Goal: Transaction & Acquisition: Purchase product/service

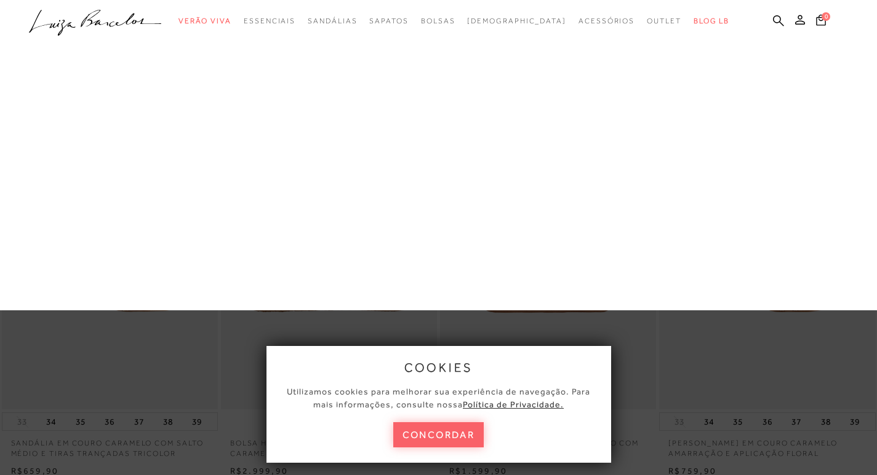
click at [443, 22] on ul ".a{fill-rule:evenodd;} Verão Viva Em alta Favoritos das Influenciadoras Apostas…" at bounding box center [429, 21] width 800 height 23
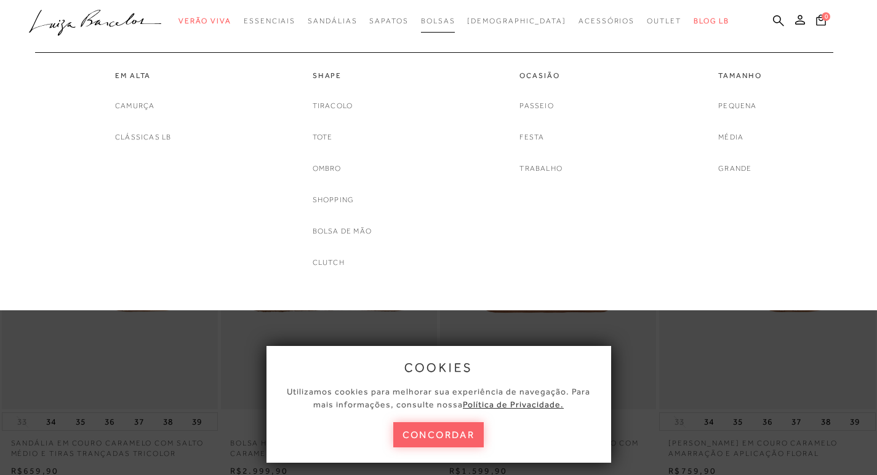
click at [455, 22] on span "Bolsas" at bounding box center [438, 21] width 34 height 9
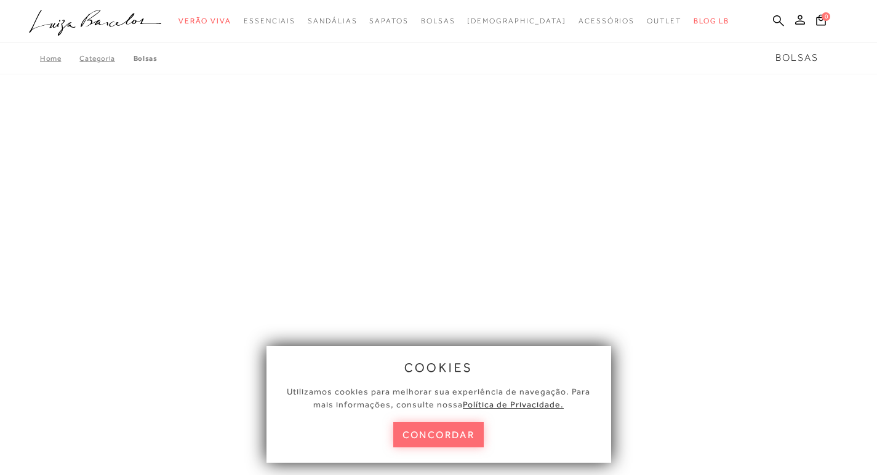
click at [456, 432] on button "concordar" at bounding box center [438, 435] width 91 height 25
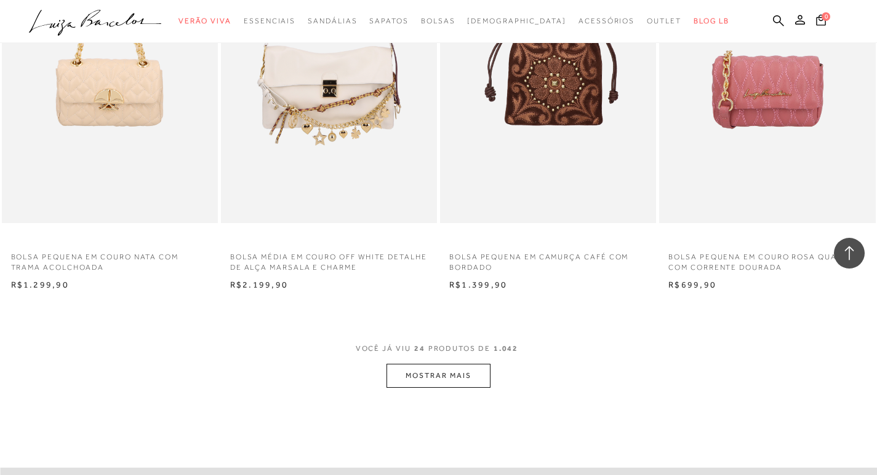
scroll to position [2214, 0]
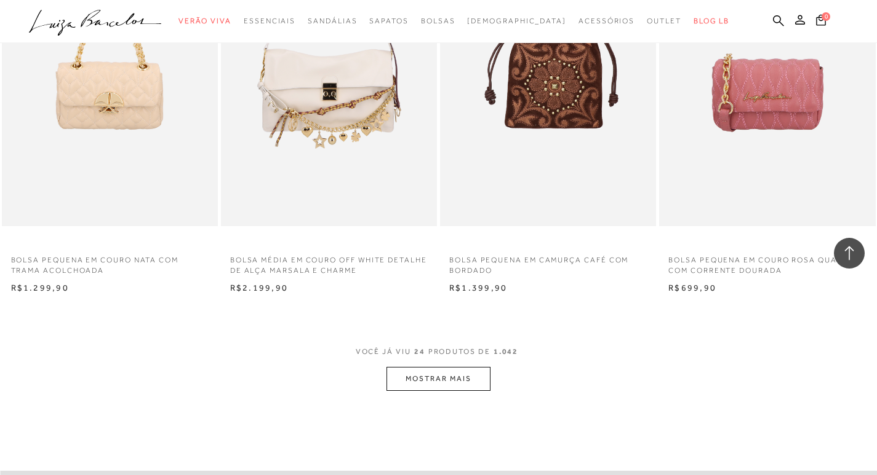
click at [453, 384] on button "MOSTRAR MAIS" at bounding box center [437, 379] width 103 height 24
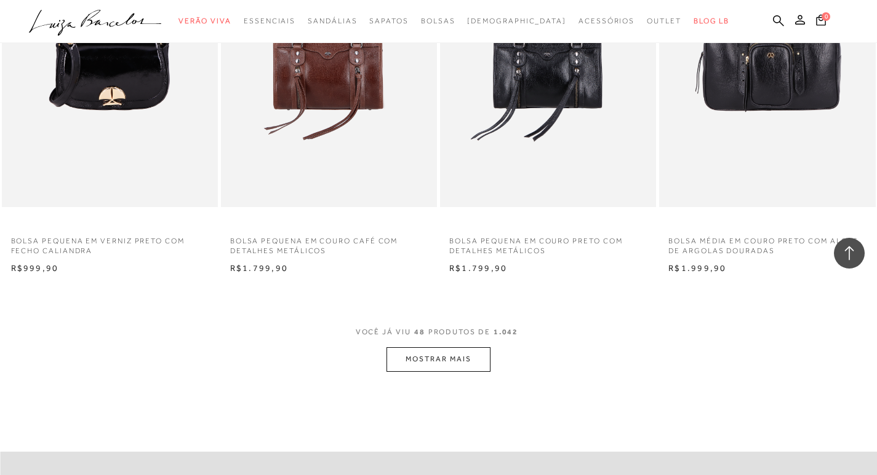
scroll to position [4736, 0]
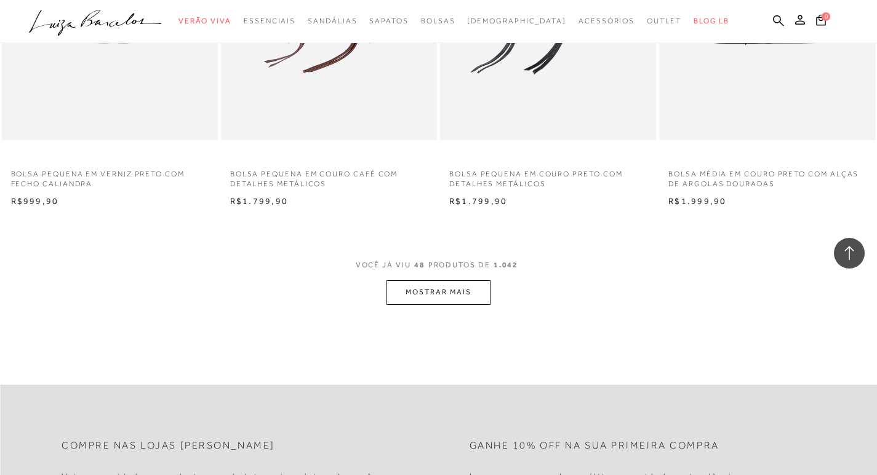
click at [487, 276] on span "VOCÊ JÁ VIU 48 PRODUTOS DE 1.042" at bounding box center [439, 269] width 166 height 22
click at [472, 288] on button "MOSTRAR MAIS" at bounding box center [437, 292] width 103 height 24
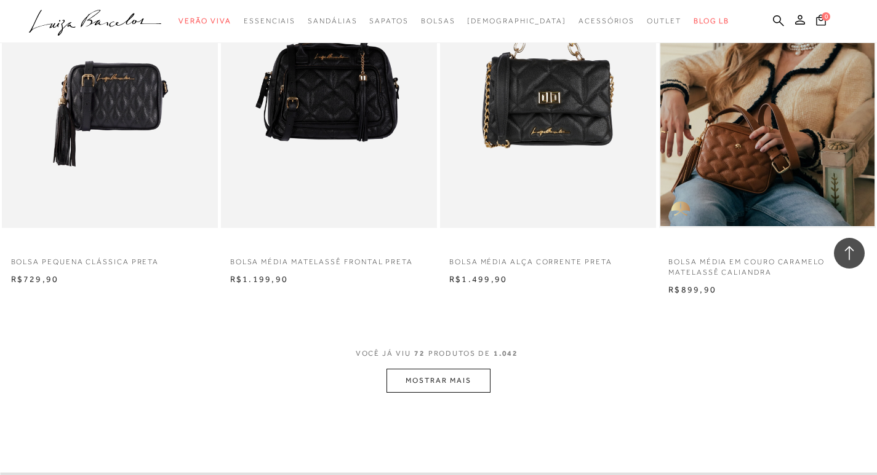
scroll to position [7074, 0]
click at [424, 380] on button "MOSTRAR MAIS" at bounding box center [437, 380] width 103 height 24
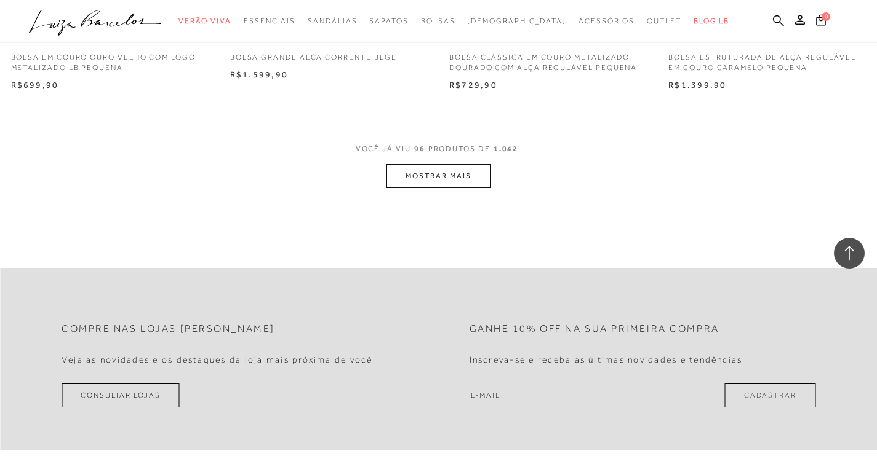
scroll to position [9719, 0]
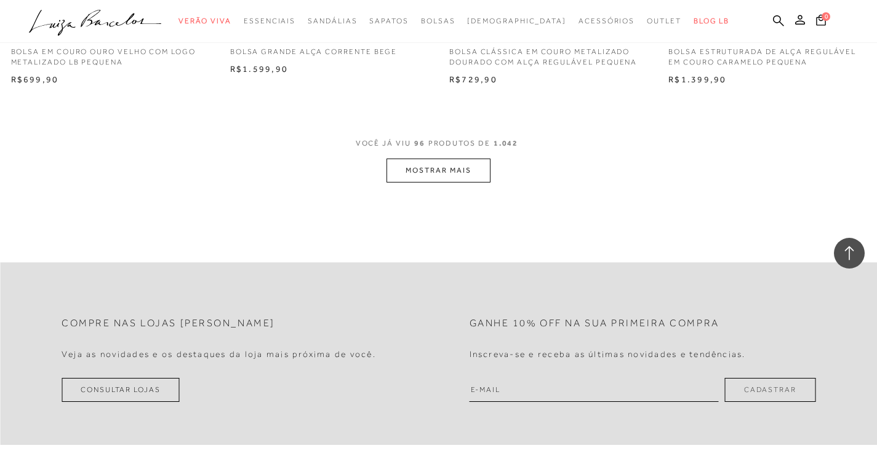
click at [470, 167] on button "MOSTRAR MAIS" at bounding box center [437, 171] width 103 height 24
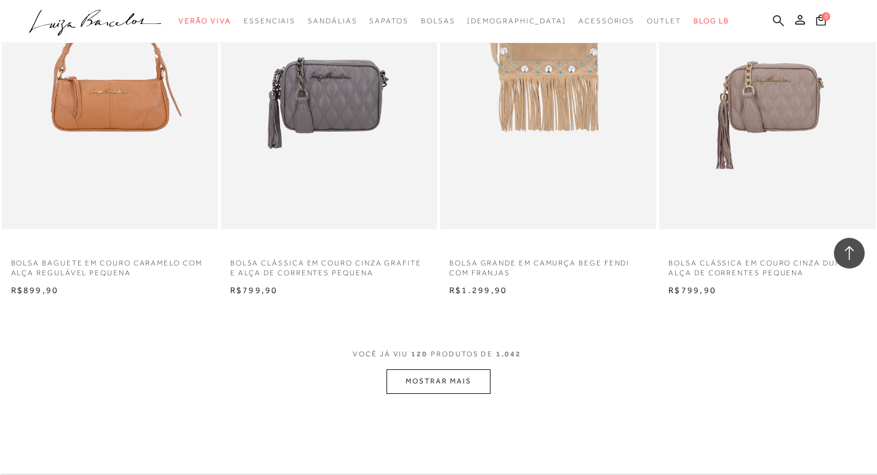
scroll to position [11933, 0]
click at [452, 380] on button "MOSTRAR MAIS" at bounding box center [437, 381] width 103 height 24
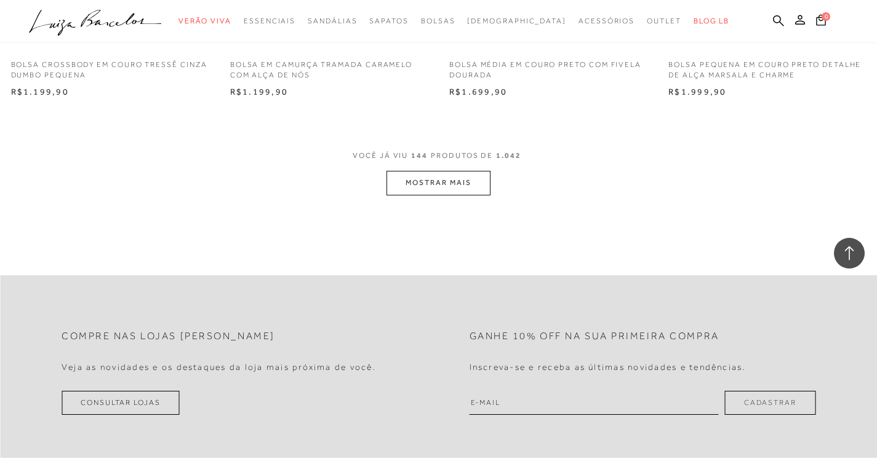
scroll to position [14579, 0]
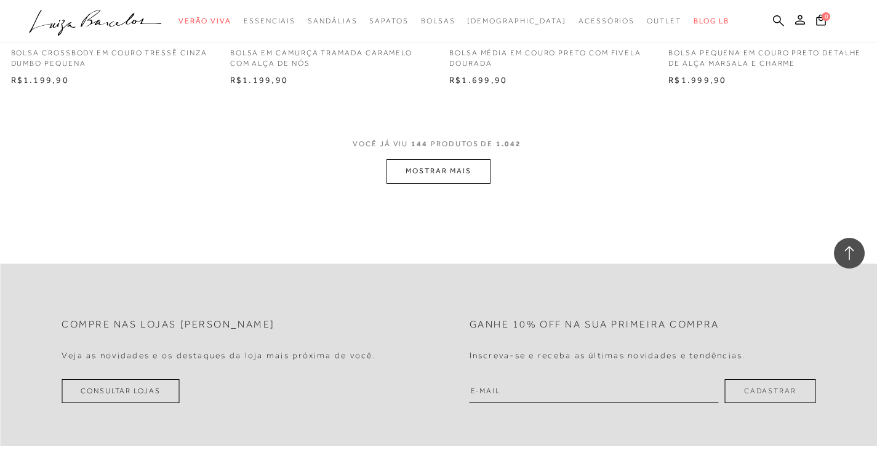
click at [460, 162] on button "MOSTRAR MAIS" at bounding box center [437, 171] width 103 height 24
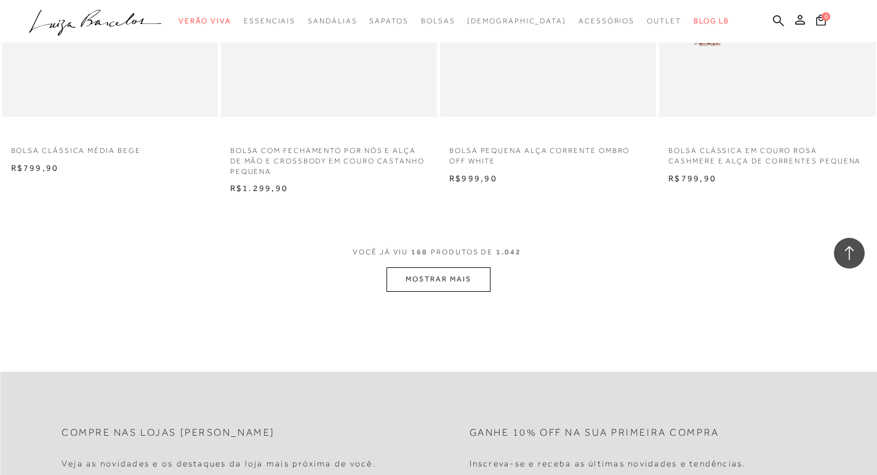
scroll to position [16977, 0]
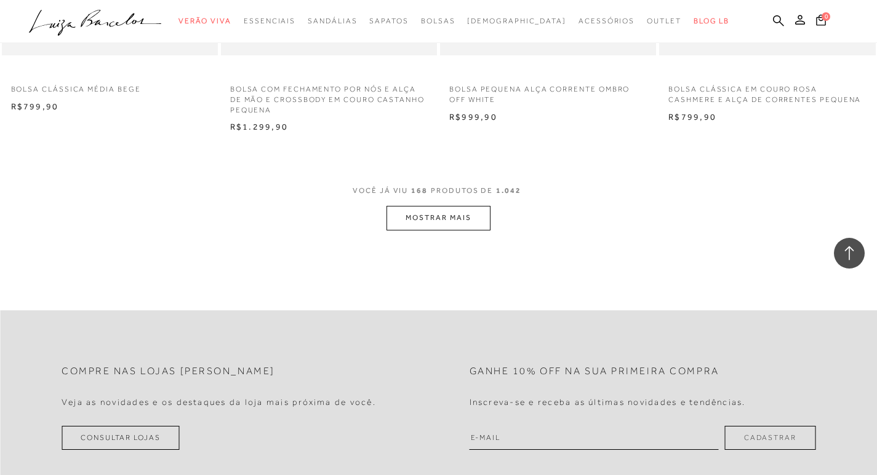
click at [443, 230] on button "MOSTRAR MAIS" at bounding box center [437, 218] width 103 height 24
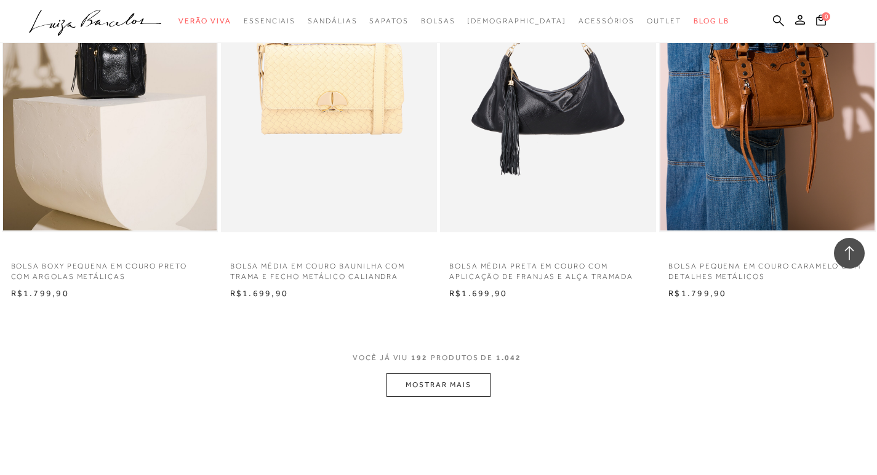
scroll to position [19438, 0]
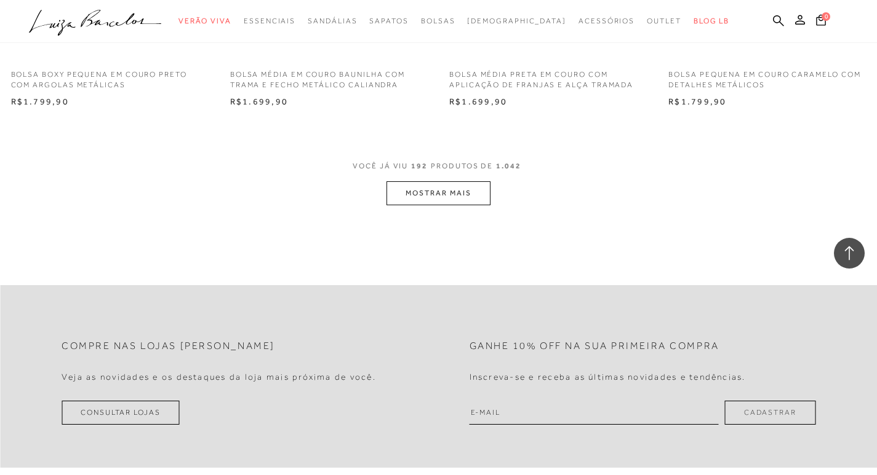
click at [459, 194] on button "MOSTRAR MAIS" at bounding box center [437, 193] width 103 height 24
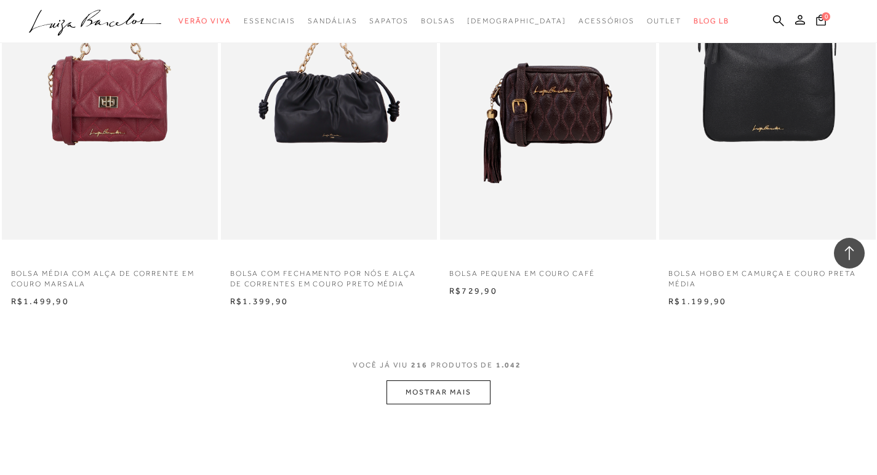
scroll to position [21652, 0]
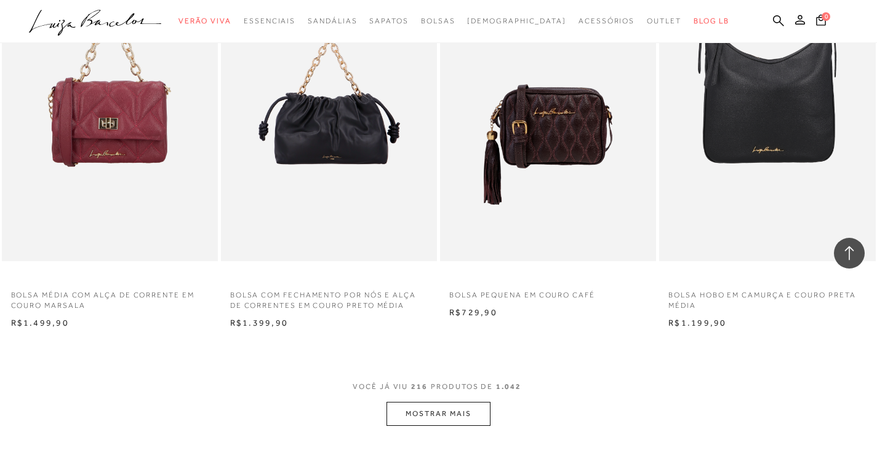
click at [432, 404] on button "MOSTRAR MAIS" at bounding box center [437, 414] width 103 height 24
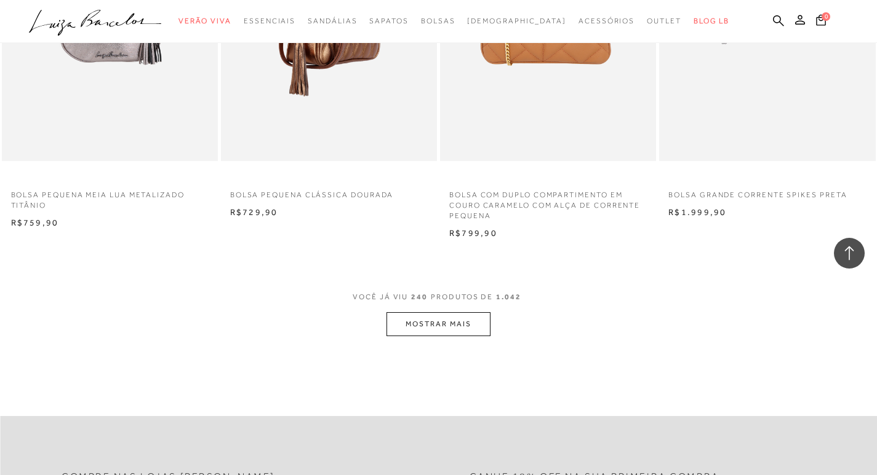
scroll to position [24359, 0]
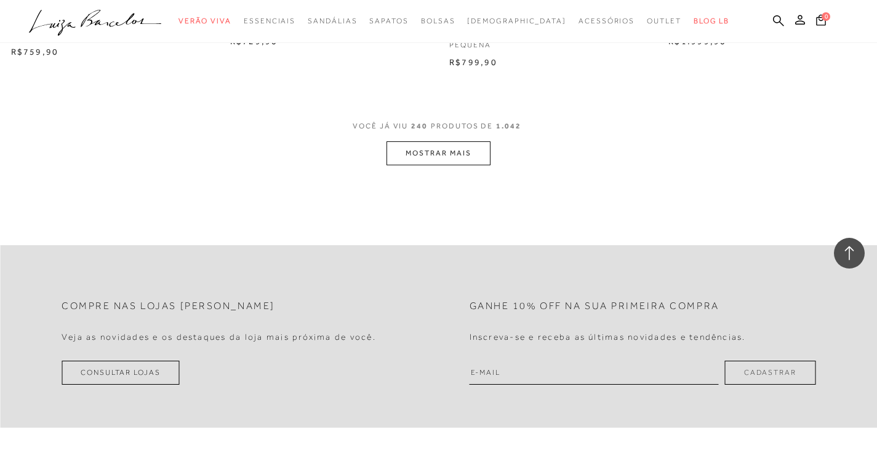
click at [413, 159] on button "MOSTRAR MAIS" at bounding box center [437, 153] width 103 height 24
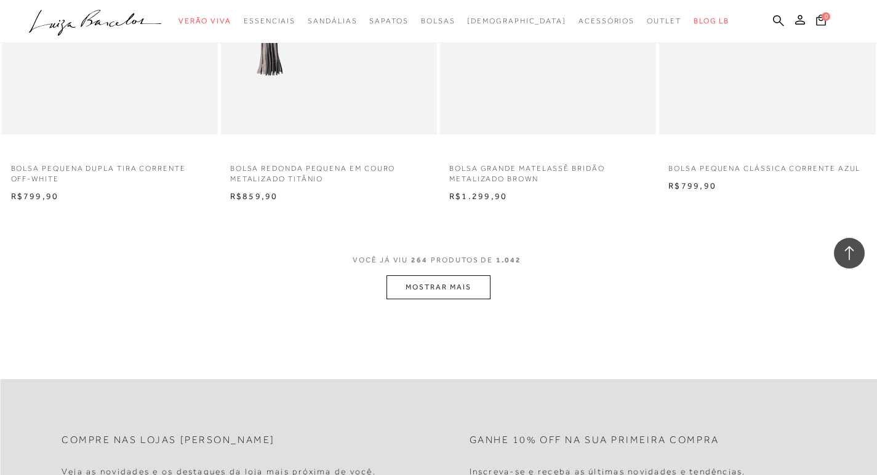
scroll to position [26697, 0]
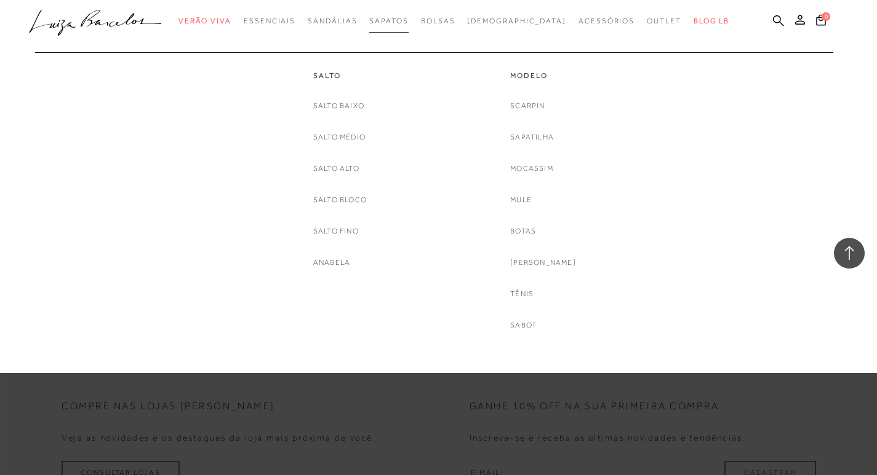
click at [407, 22] on span "Sapatos" at bounding box center [388, 21] width 39 height 9
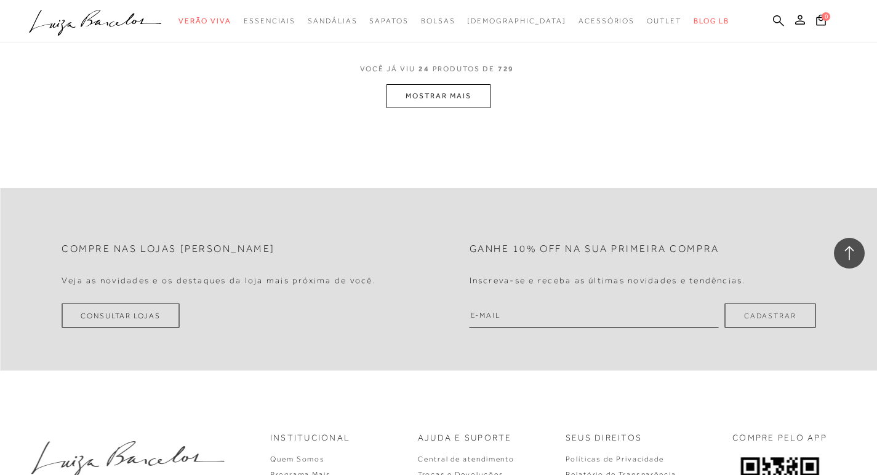
scroll to position [2522, 0]
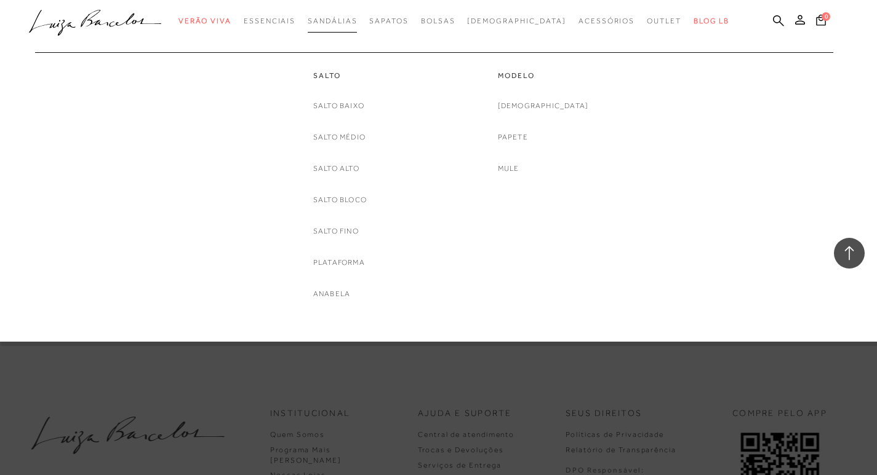
click at [349, 15] on link "Sandálias" at bounding box center [332, 21] width 49 height 23
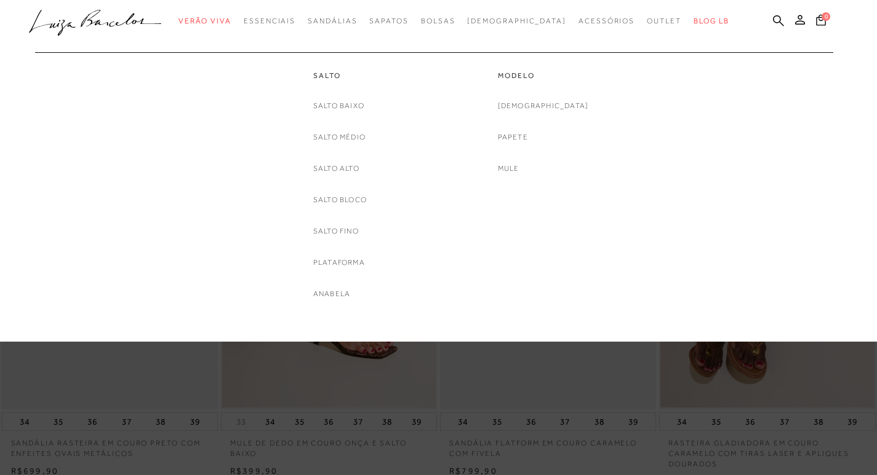
click at [519, 133] on div "Modelo Rasteira Papete Mule" at bounding box center [543, 113] width 185 height 123
click at [527, 133] on link "Papete" at bounding box center [513, 137] width 30 height 13
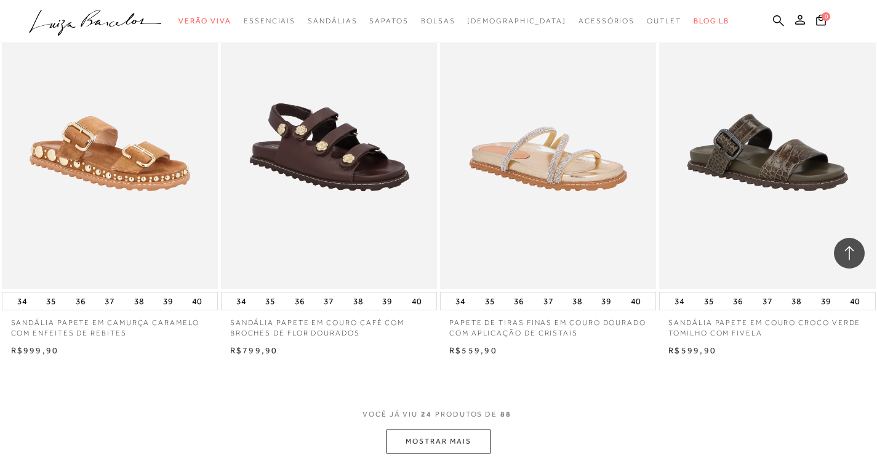
scroll to position [2153, 0]
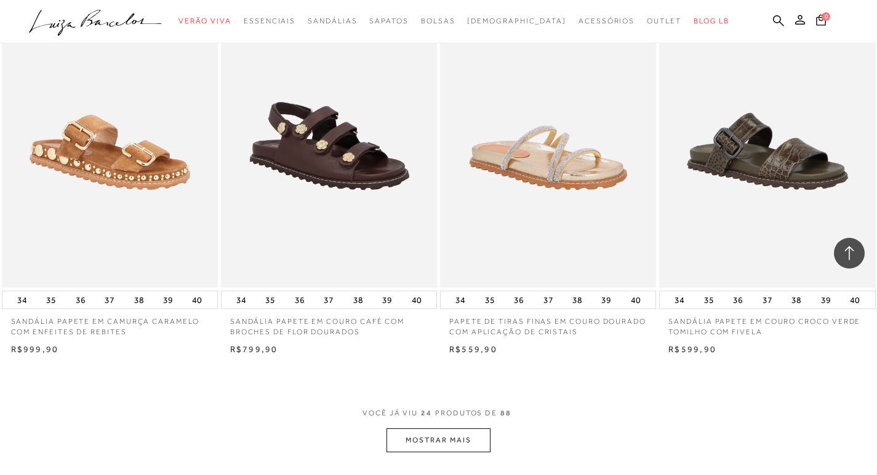
click at [447, 430] on button "MOSTRAR MAIS" at bounding box center [437, 441] width 103 height 24
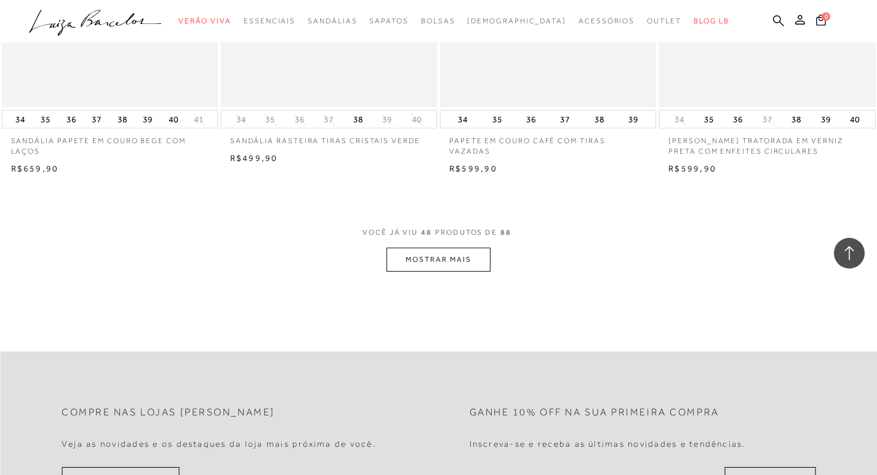
scroll to position [4798, 0]
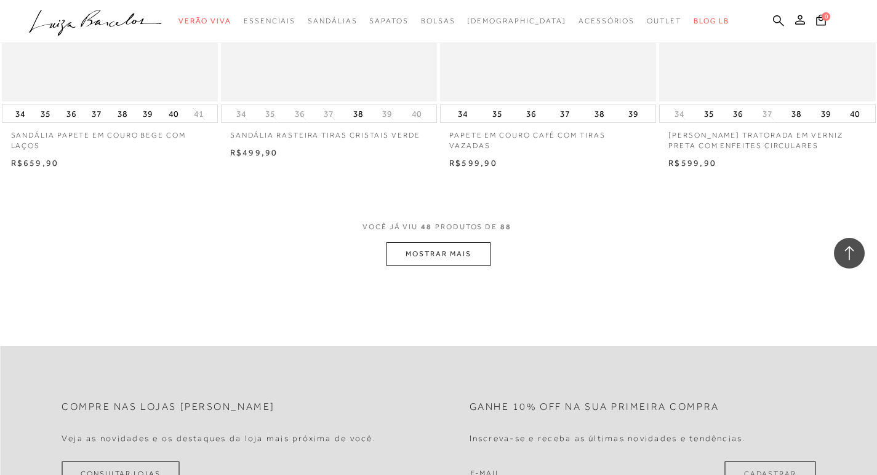
click at [428, 247] on button "MOSTRAR MAIS" at bounding box center [437, 254] width 103 height 24
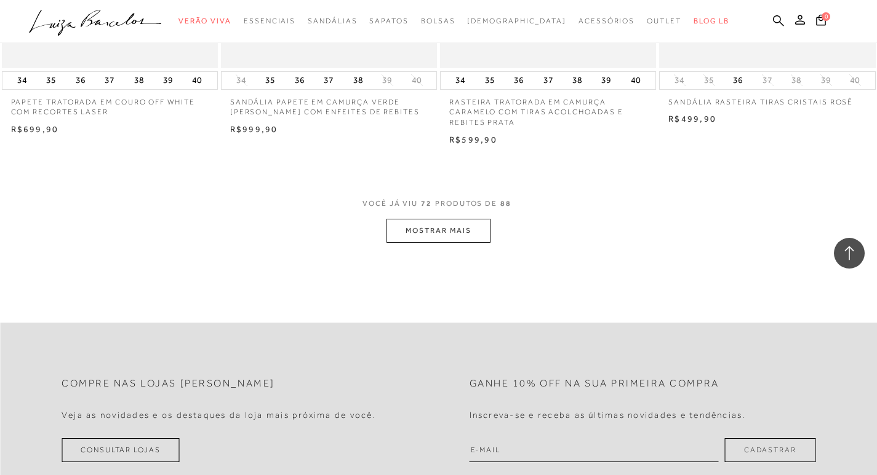
scroll to position [7197, 0]
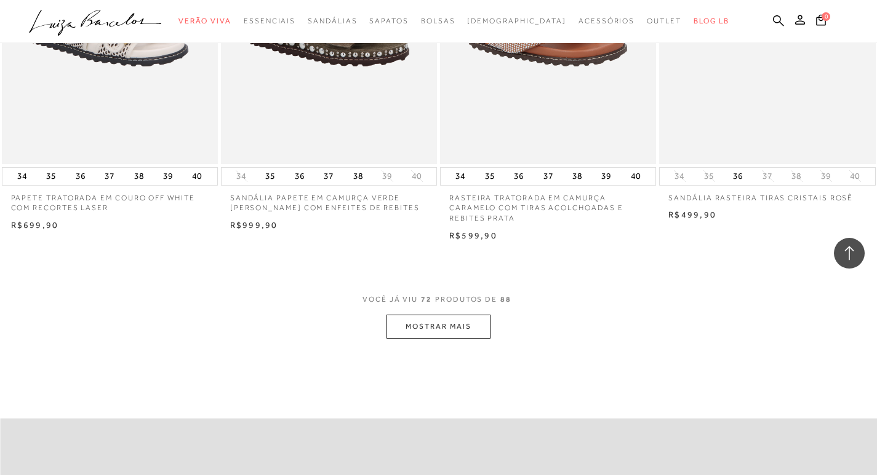
click at [450, 315] on button "MOSTRAR MAIS" at bounding box center [437, 327] width 103 height 24
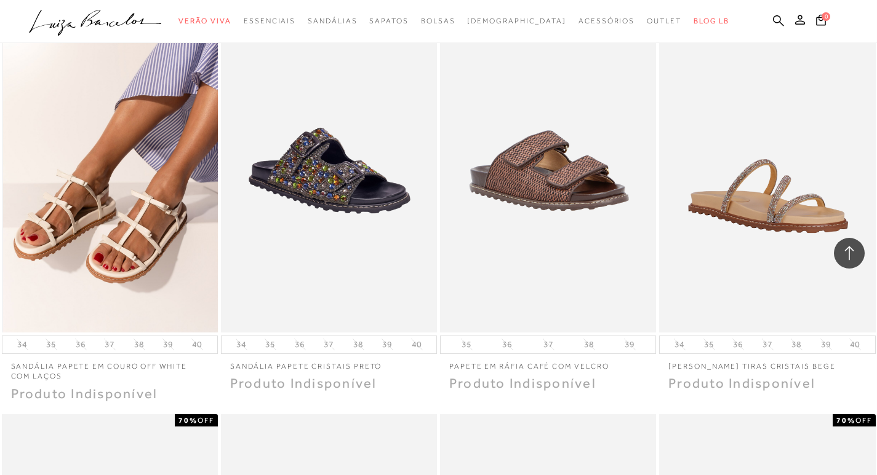
scroll to position [8243, 0]
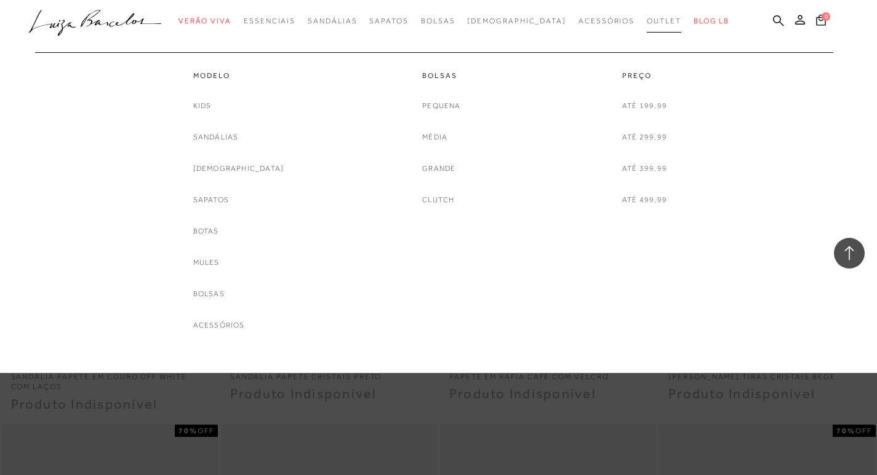
click at [646, 22] on span "Outlet" at bounding box center [663, 21] width 34 height 9
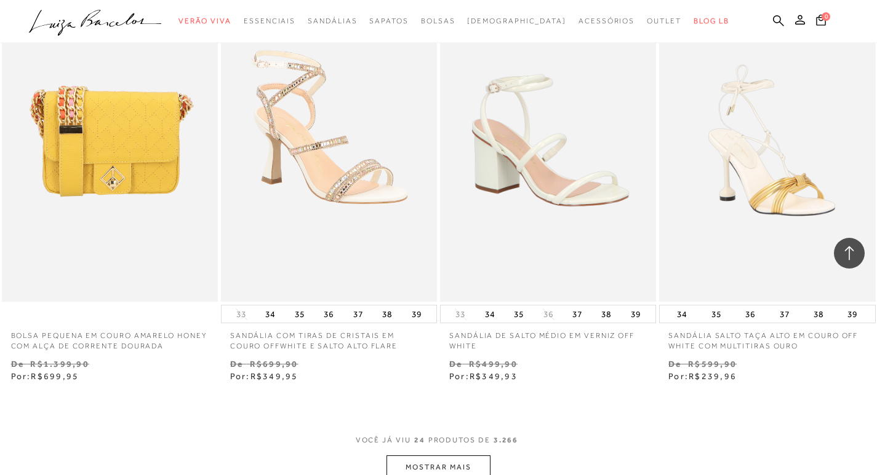
scroll to position [2214, 0]
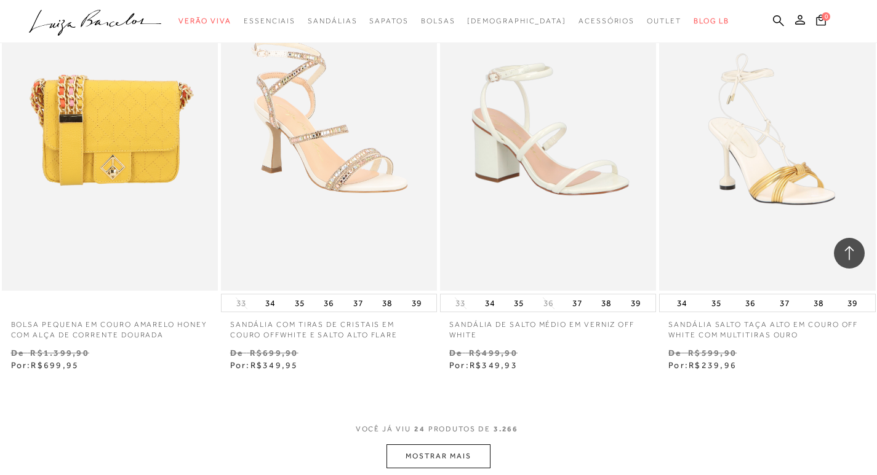
click at [448, 456] on button "MOSTRAR MAIS" at bounding box center [437, 457] width 103 height 24
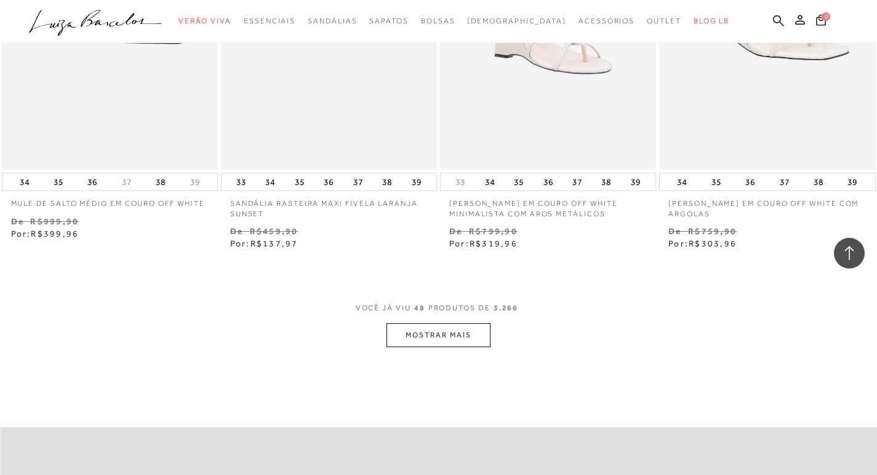
scroll to position [4983, 0]
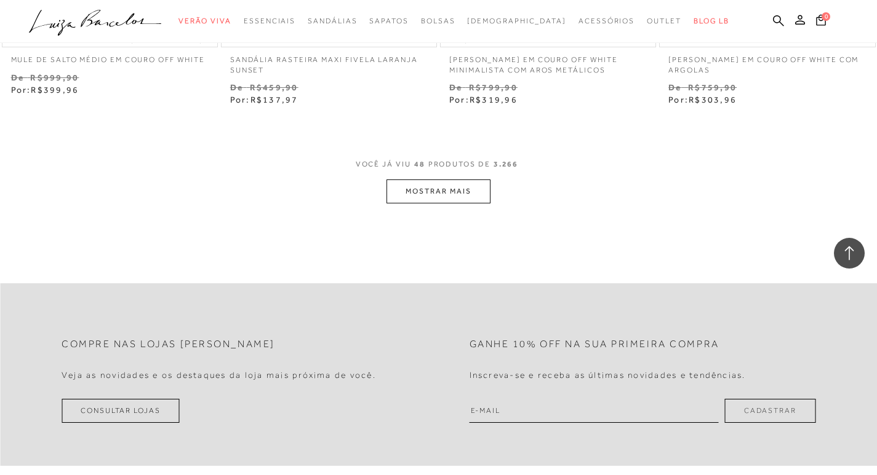
click at [469, 199] on button "MOSTRAR MAIS" at bounding box center [437, 192] width 103 height 24
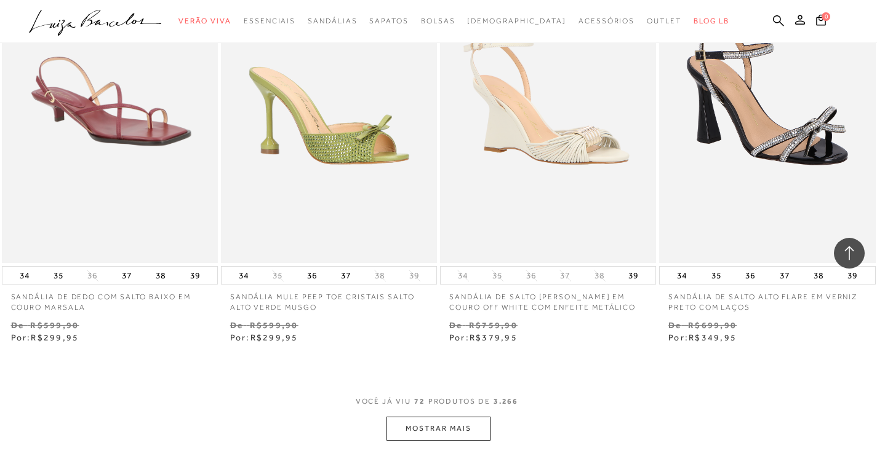
scroll to position [7320, 0]
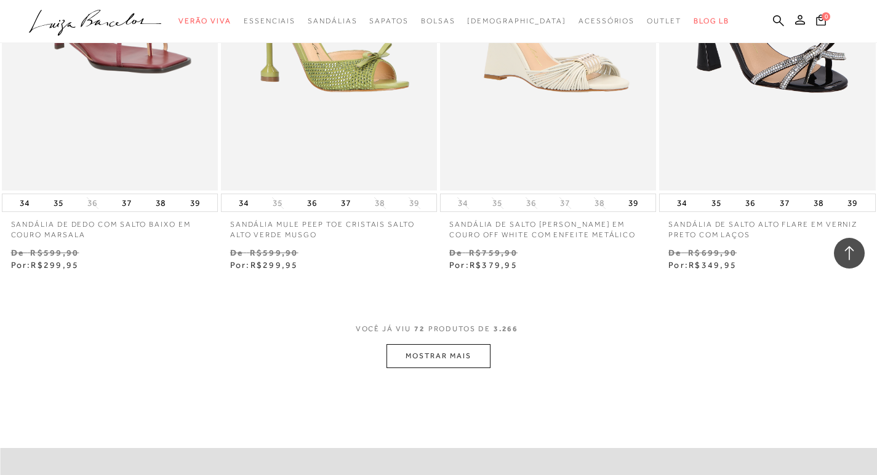
click at [463, 359] on button "MOSTRAR MAIS" at bounding box center [437, 356] width 103 height 24
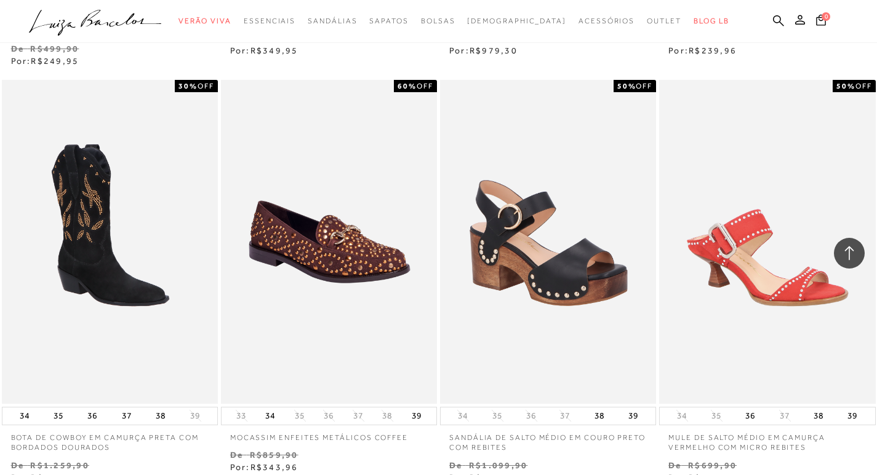
scroll to position [9657, 0]
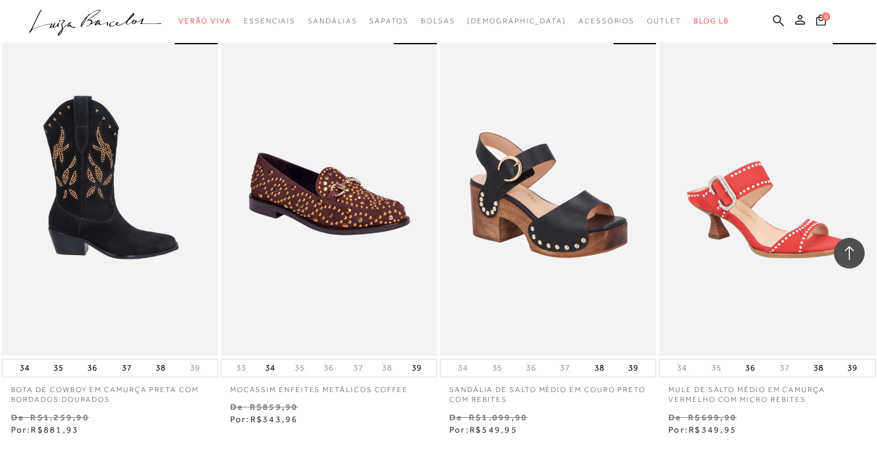
click at [112, 204] on img at bounding box center [110, 194] width 215 height 324
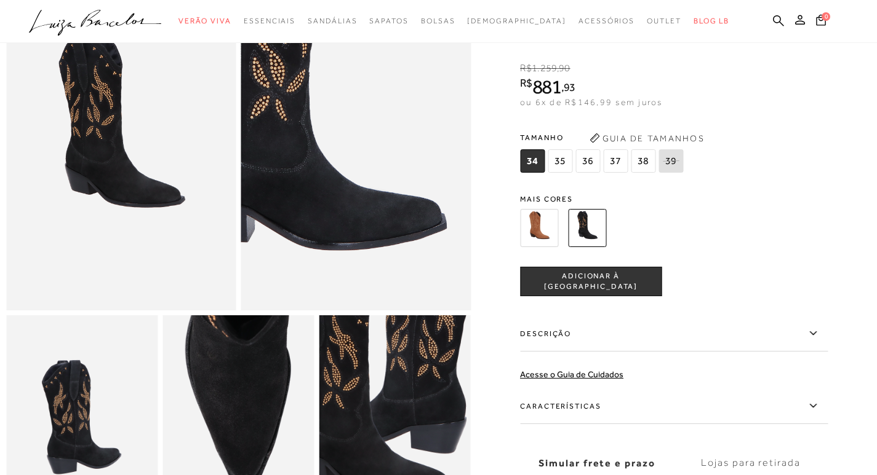
scroll to position [246, 0]
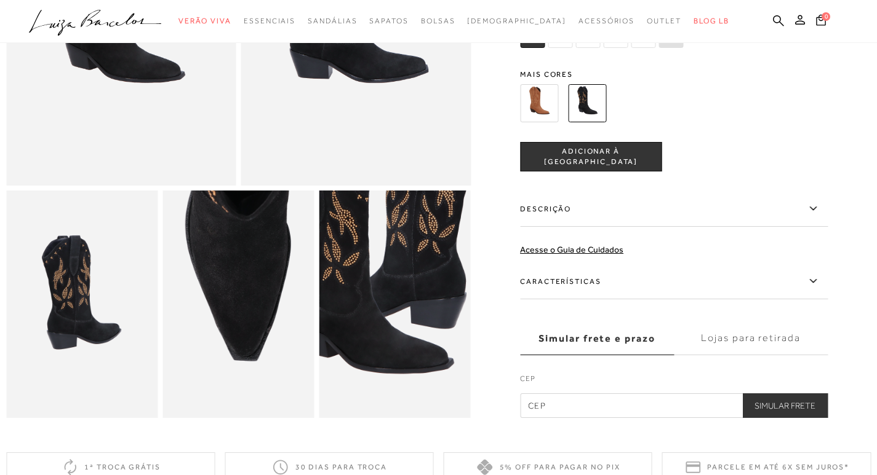
click at [554, 103] on img at bounding box center [539, 103] width 38 height 38
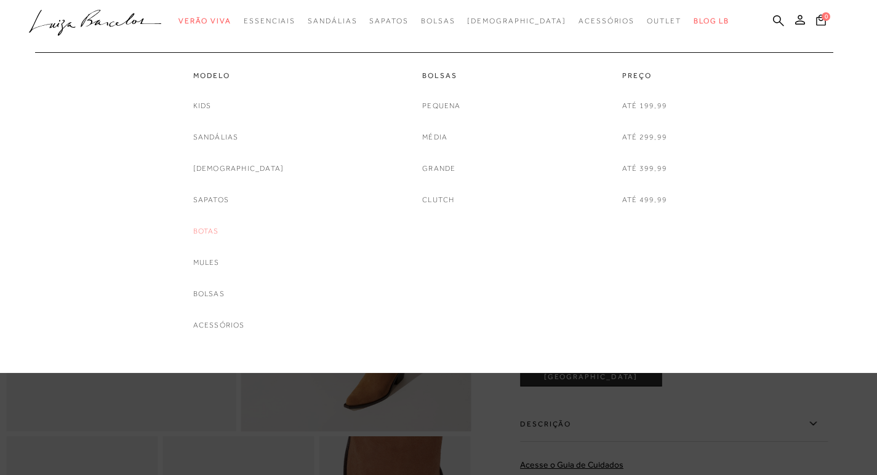
click at [219, 226] on link "Botas" at bounding box center [206, 231] width 26 height 13
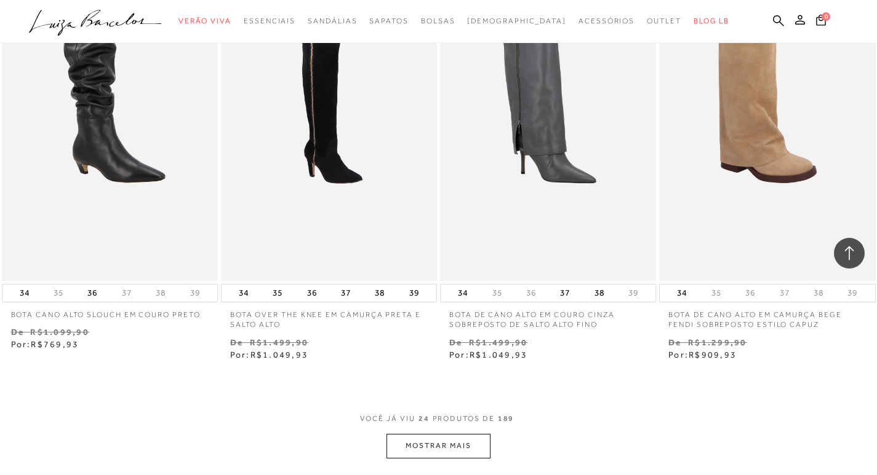
scroll to position [2337, 0]
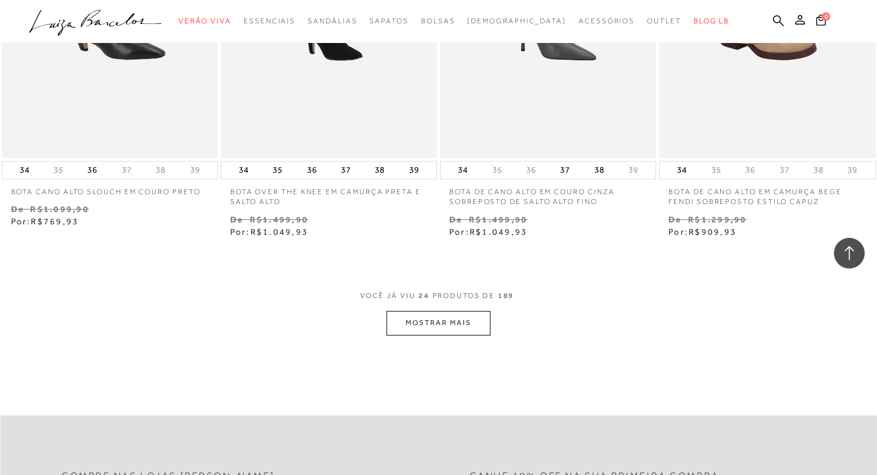
click at [492, 328] on div "VOCÊ JÁ VIU 24 PRODUTOS DE 189 MOSTRAR MAIS" at bounding box center [438, 312] width 877 height 46
click at [476, 328] on button "MOSTRAR MAIS" at bounding box center [437, 323] width 103 height 24
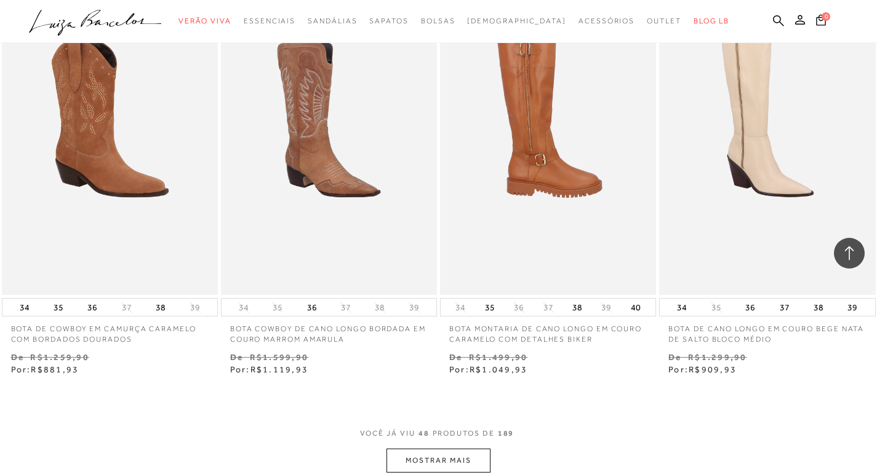
scroll to position [4736, 0]
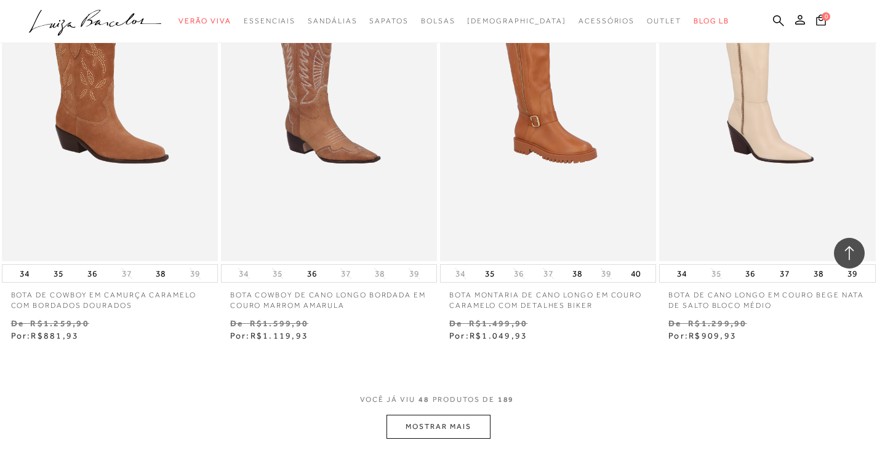
click at [455, 436] on button "MOSTRAR MAIS" at bounding box center [437, 427] width 103 height 24
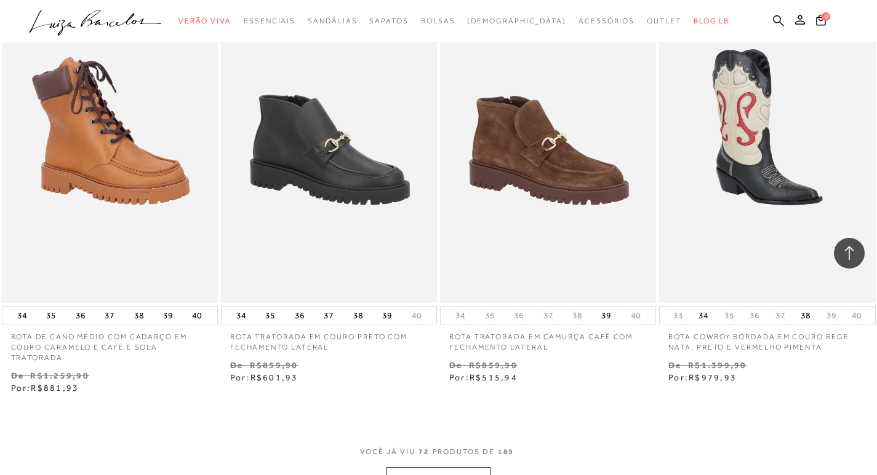
scroll to position [7258, 0]
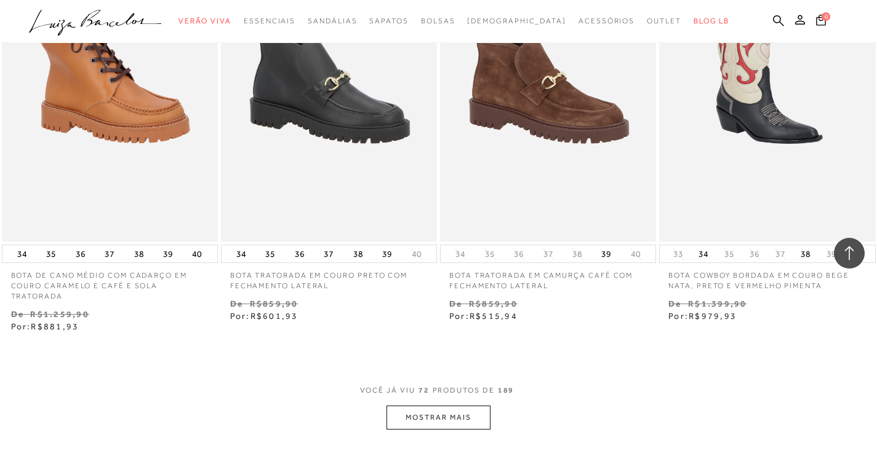
click at [472, 424] on button "MOSTRAR MAIS" at bounding box center [437, 418] width 103 height 24
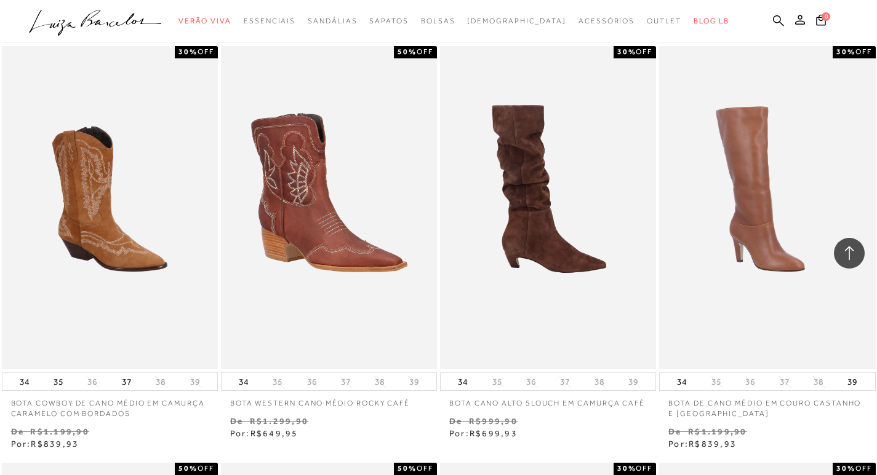
scroll to position [8427, 0]
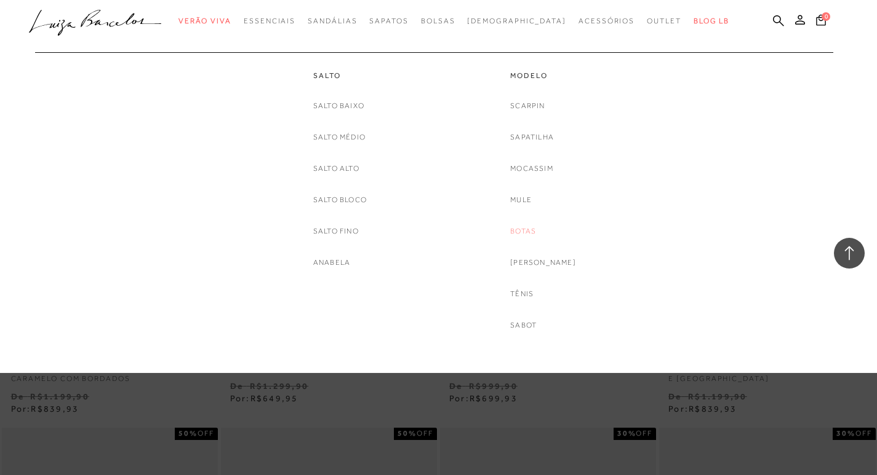
click at [536, 229] on link "Botas" at bounding box center [523, 231] width 26 height 13
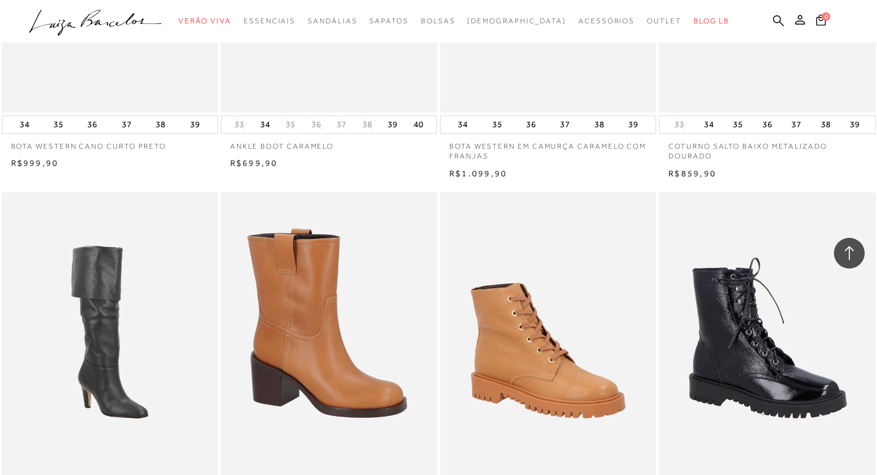
scroll to position [1107, 0]
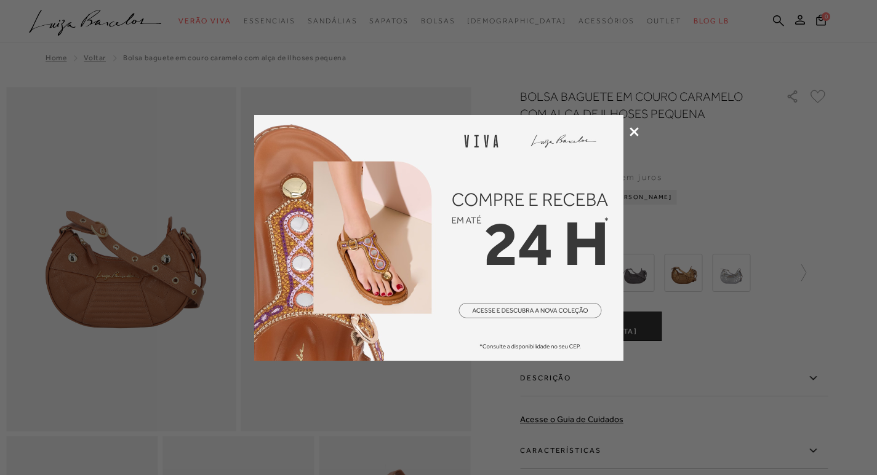
click at [634, 132] on icon at bounding box center [633, 131] width 9 height 9
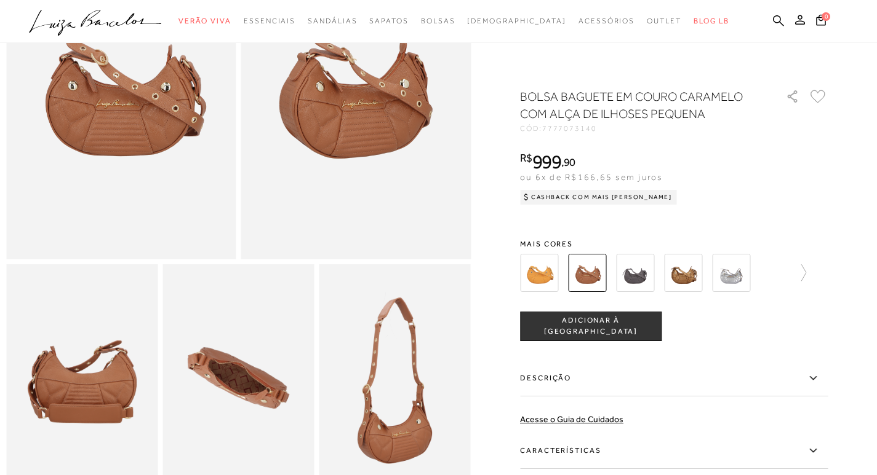
scroll to position [123, 0]
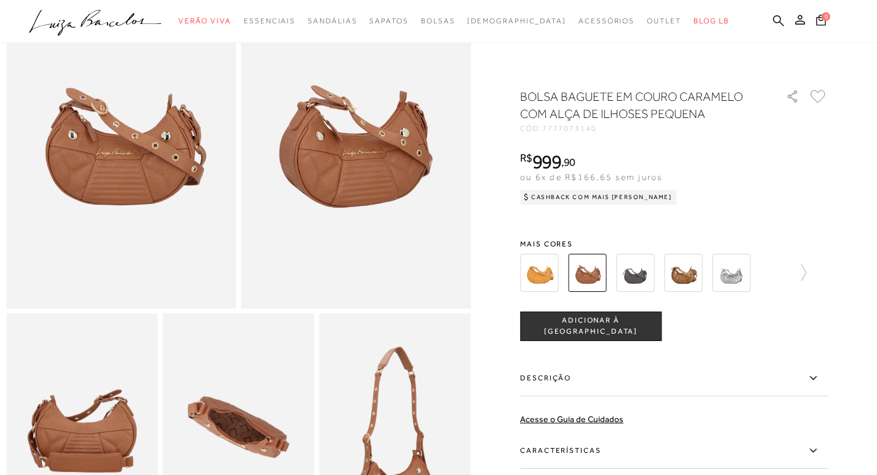
click at [644, 279] on img at bounding box center [635, 273] width 38 height 38
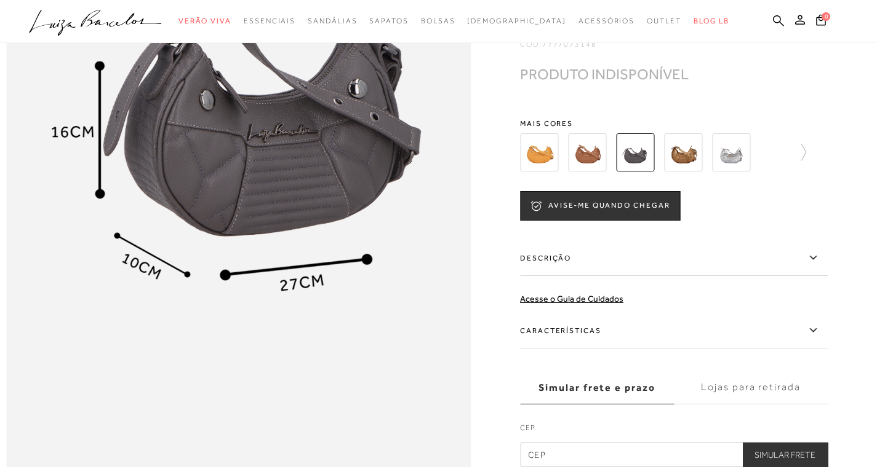
scroll to position [677, 0]
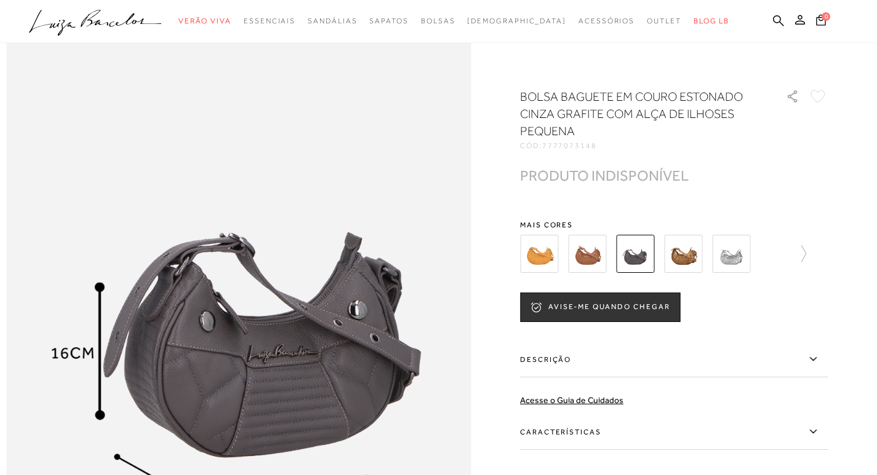
click at [811, 249] on div at bounding box center [674, 254] width 308 height 46
click at [805, 252] on icon at bounding box center [797, 253] width 17 height 17
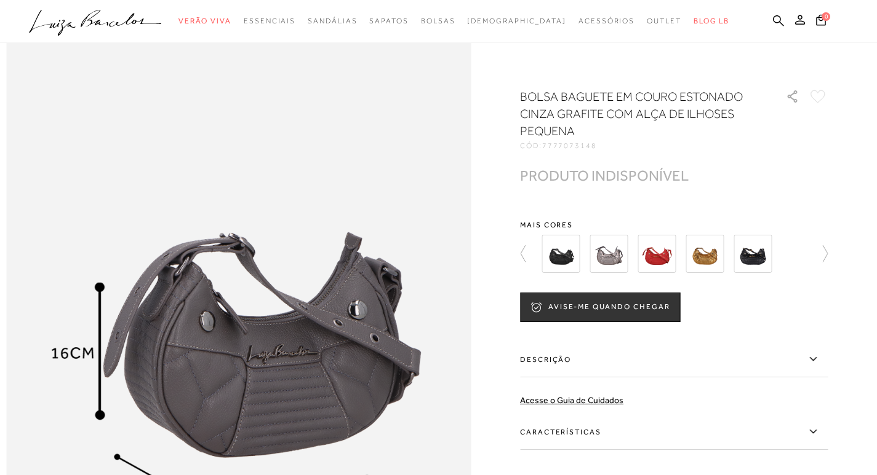
click at [758, 252] on img at bounding box center [752, 254] width 38 height 38
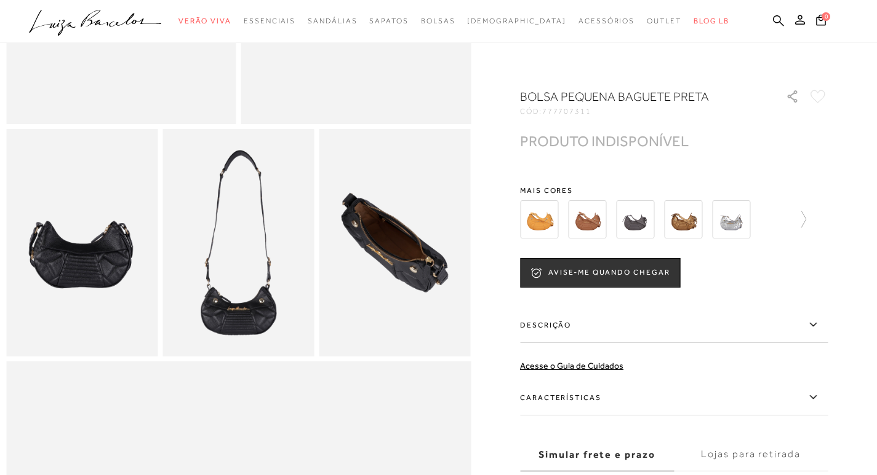
scroll to position [677, 0]
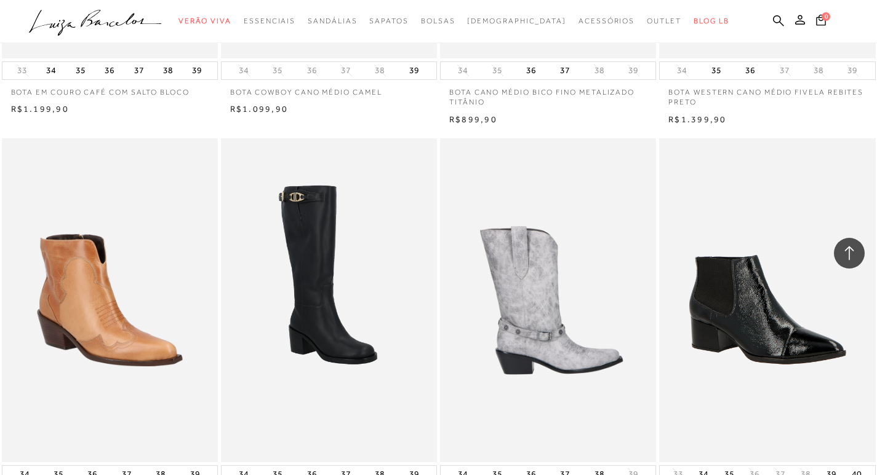
scroll to position [2214, 0]
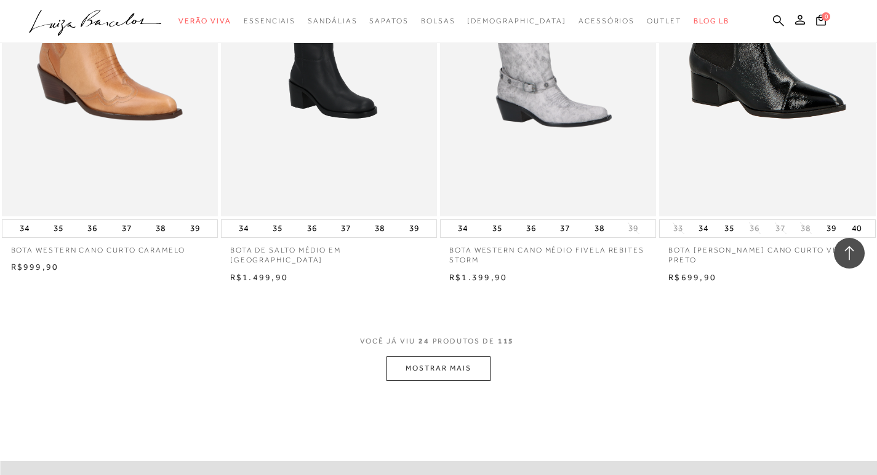
click at [458, 357] on button "MOSTRAR MAIS" at bounding box center [437, 369] width 103 height 24
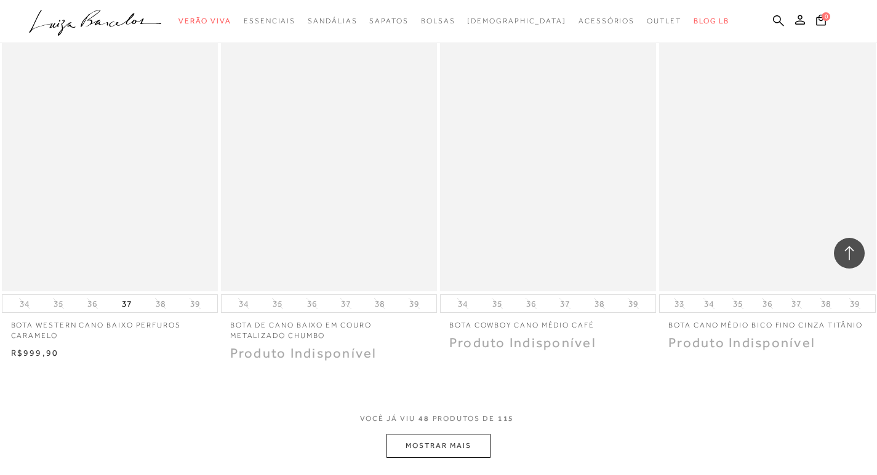
scroll to position [4552, 0]
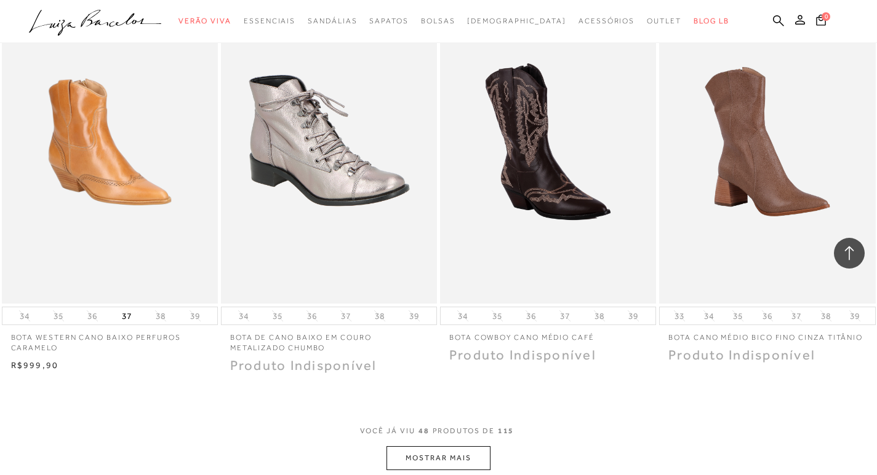
click at [475, 464] on button "MOSTRAR MAIS" at bounding box center [437, 459] width 103 height 24
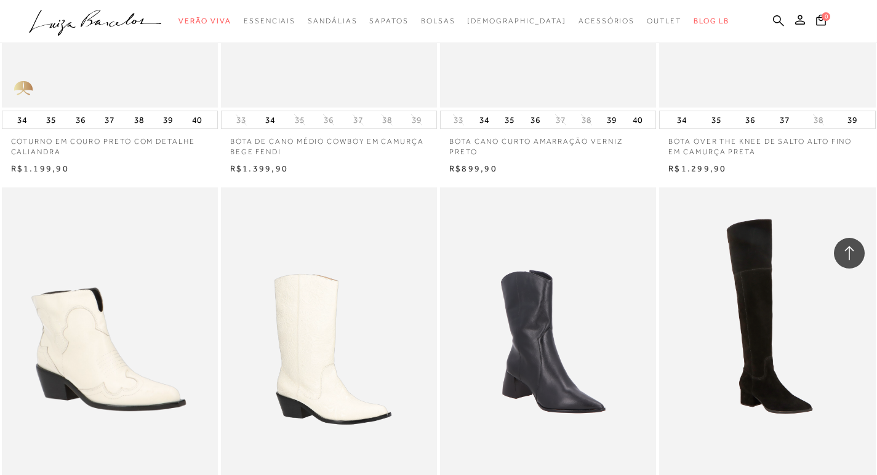
scroll to position [2399, 0]
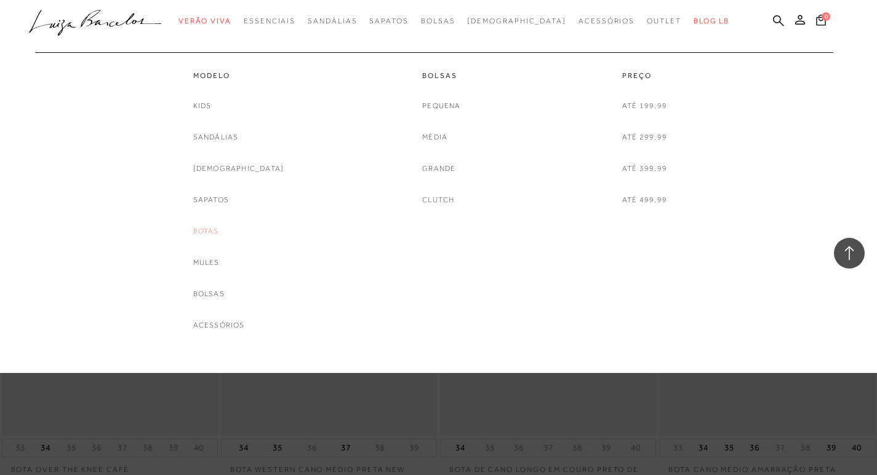
click at [219, 233] on link "Botas" at bounding box center [206, 231] width 26 height 13
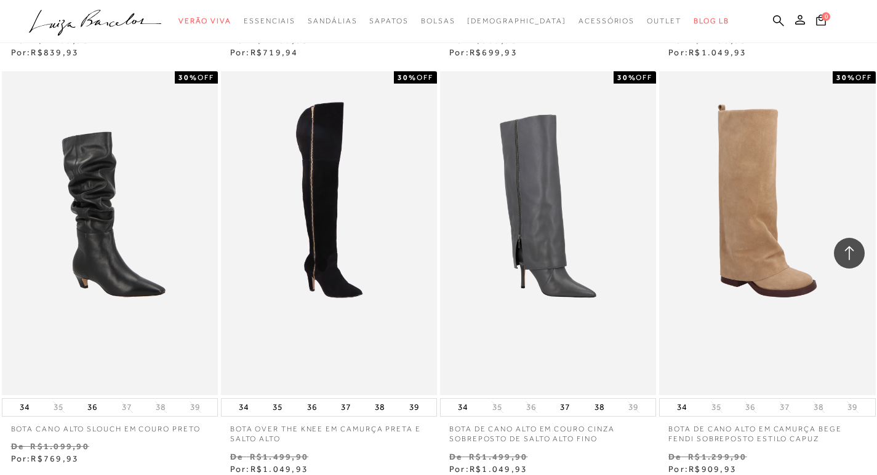
scroll to position [2091, 0]
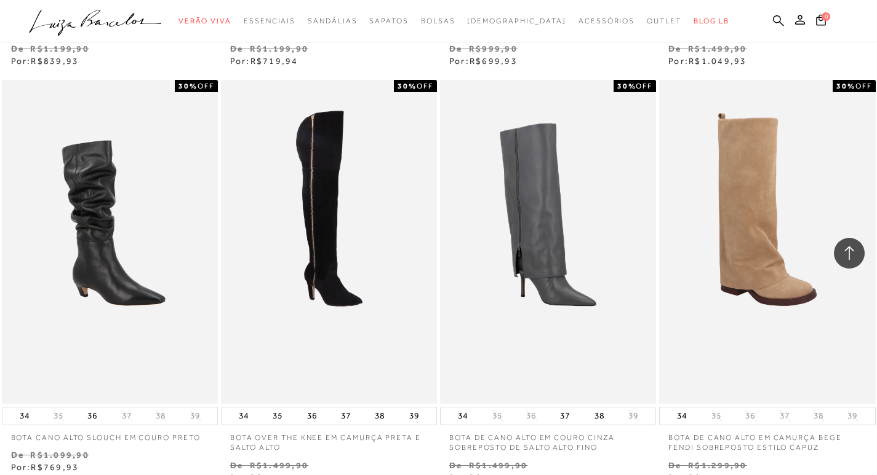
drag, startPoint x: 778, startPoint y: 261, endPoint x: 869, endPoint y: 457, distance: 216.6
click at [869, 457] on div "BOTA DE CANO ALTO EM CAMURÇA BEGE FENDI SOBREPOSTO ESTILO CAPUZ 30% OFF 34 35 3…" at bounding box center [767, 282] width 219 height 408
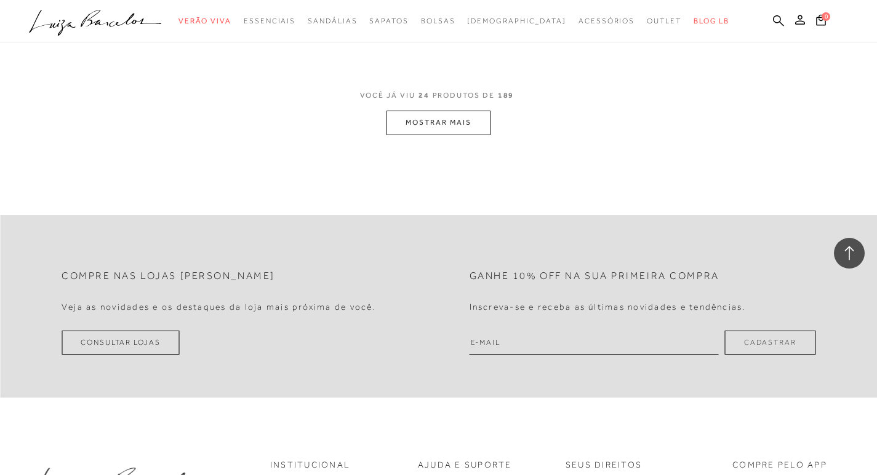
scroll to position [2399, 0]
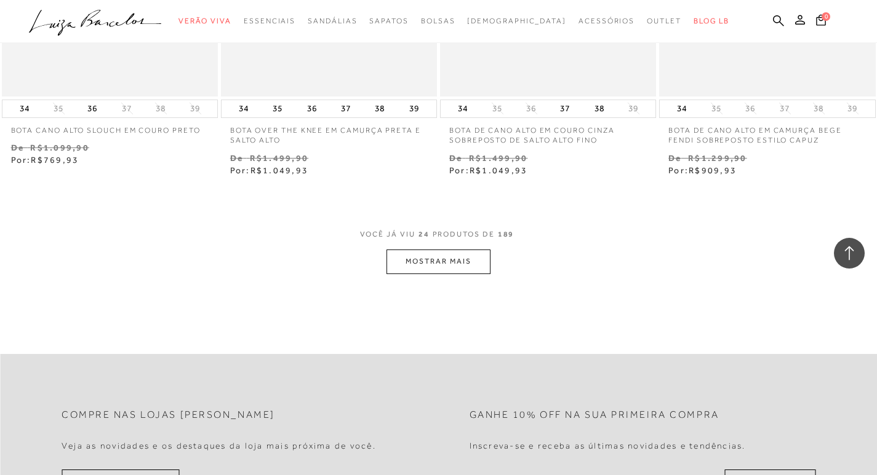
click at [471, 264] on button "MOSTRAR MAIS" at bounding box center [437, 262] width 103 height 24
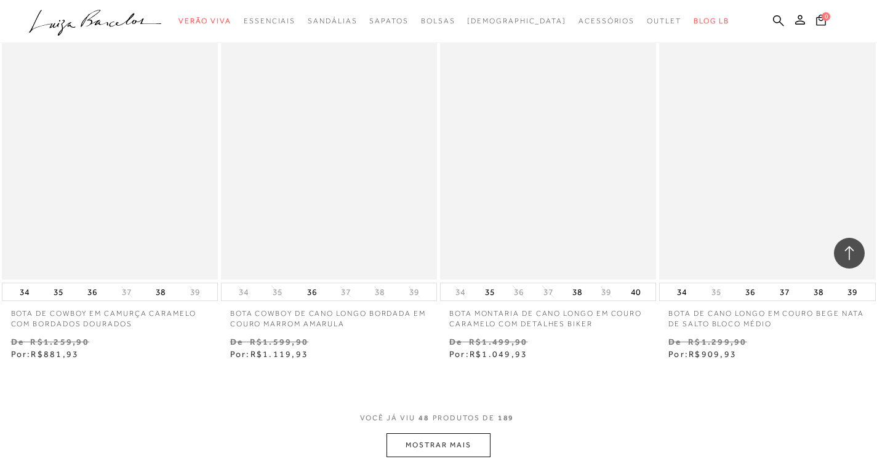
scroll to position [4736, 0]
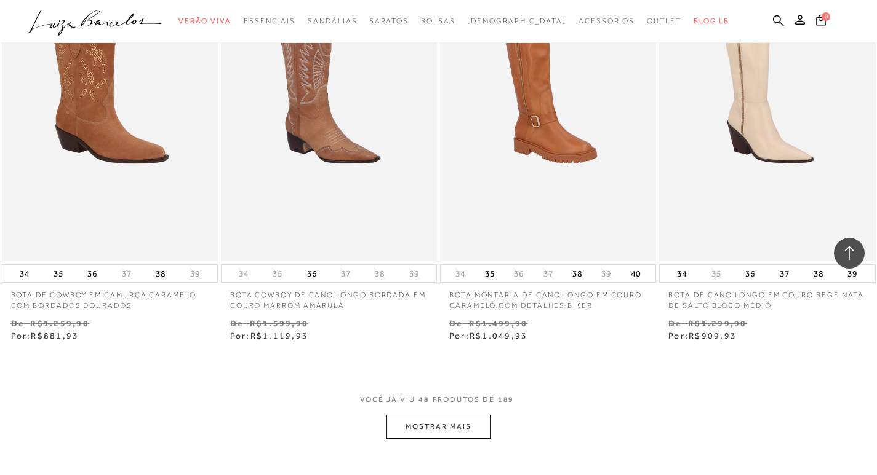
click at [452, 430] on button "MOSTRAR MAIS" at bounding box center [437, 427] width 103 height 24
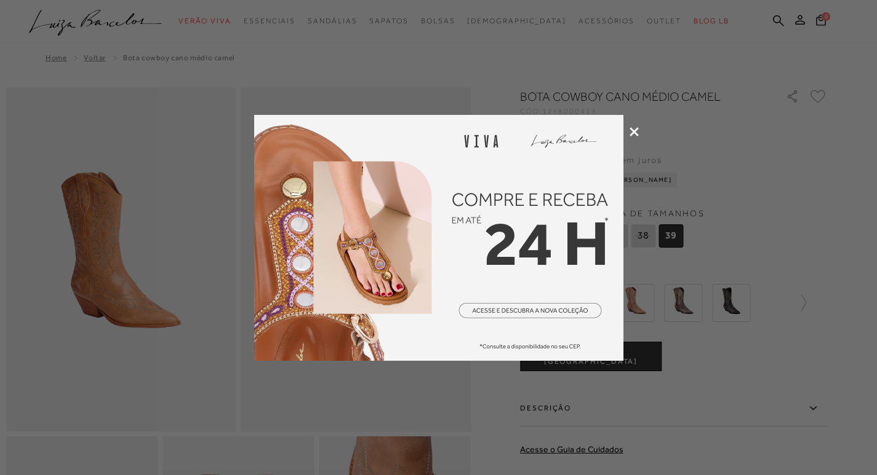
click at [628, 127] on div at bounding box center [438, 237] width 877 height 475
click at [637, 128] on icon at bounding box center [633, 131] width 9 height 9
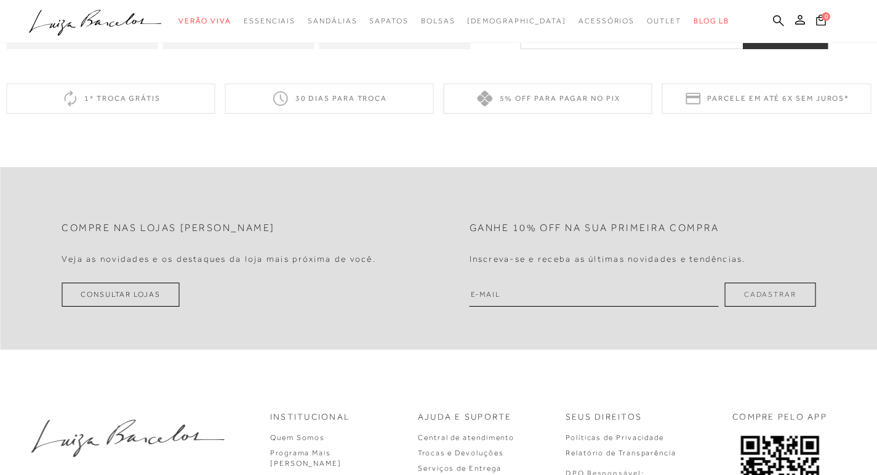
scroll to position [776, 0]
